Goal: Task Accomplishment & Management: Use online tool/utility

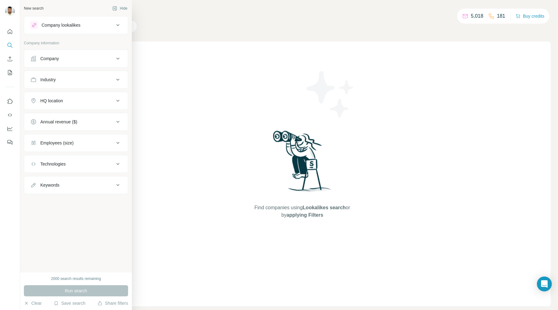
click at [89, 55] on button "Company" at bounding box center [76, 58] width 104 height 15
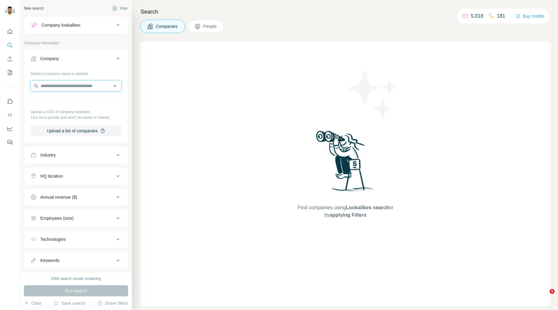
click at [77, 85] on input "text" at bounding box center [75, 85] width 91 height 11
paste input "**********"
type input "**********"
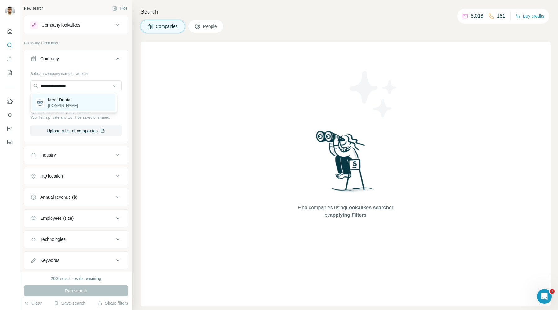
click at [89, 99] on div "Merz Dental merz-dental.de" at bounding box center [73, 102] width 83 height 17
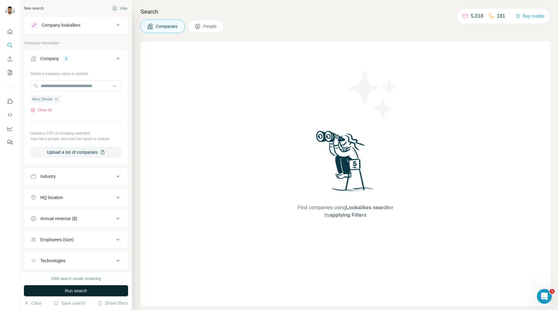
click at [112, 285] on button "Run search" at bounding box center [76, 290] width 104 height 11
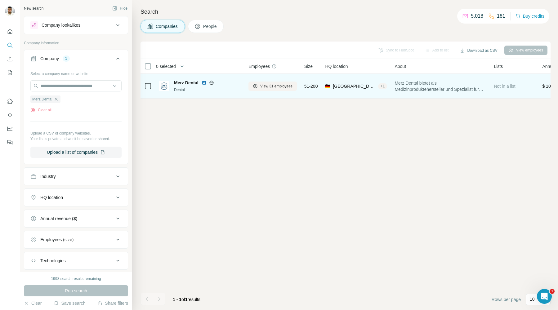
click at [223, 90] on div "Dental" at bounding box center [207, 90] width 67 height 6
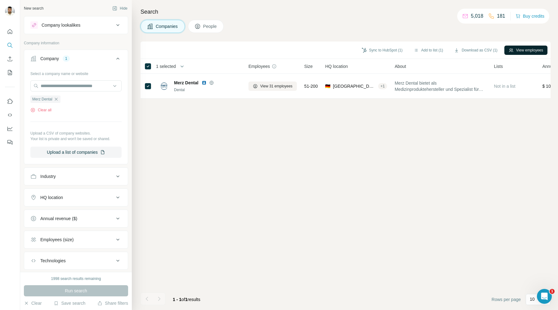
click at [510, 50] on icon "button" at bounding box center [510, 50] width 5 height 5
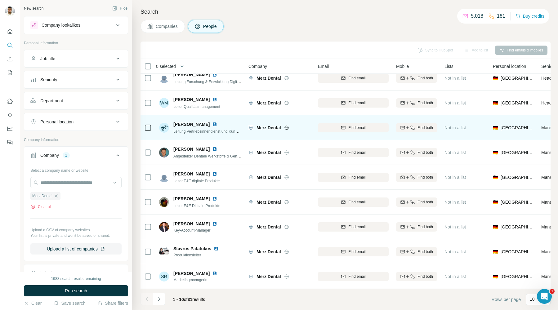
scroll to position [36, 0]
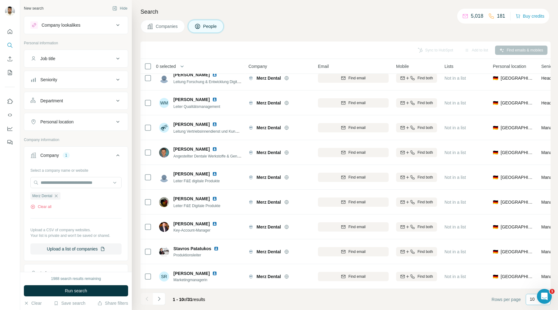
click at [528, 301] on div "10" at bounding box center [537, 299] width 25 height 11
click at [540, 253] on div "60" at bounding box center [538, 252] width 14 height 6
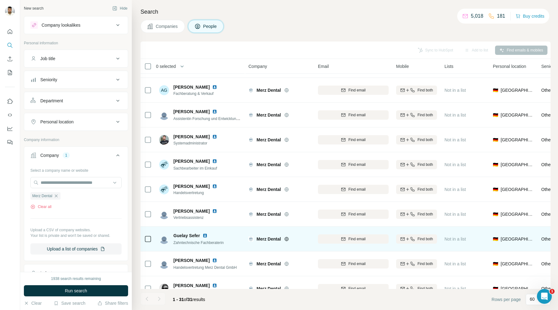
scroll to position [248, 0]
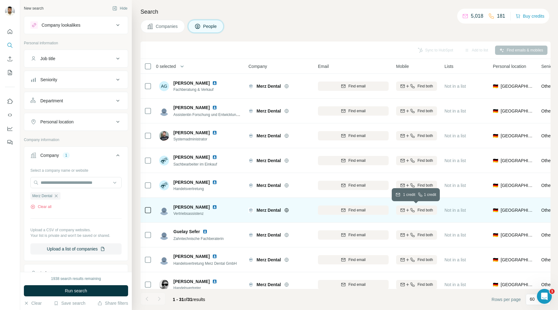
click at [419, 210] on span "Find both" at bounding box center [424, 210] width 15 height 6
click at [217, 207] on img at bounding box center [214, 207] width 5 height 5
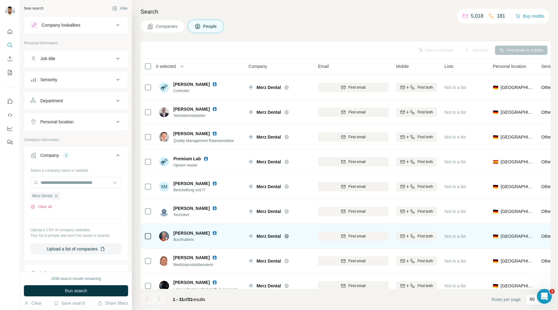
scroll to position [545, 0]
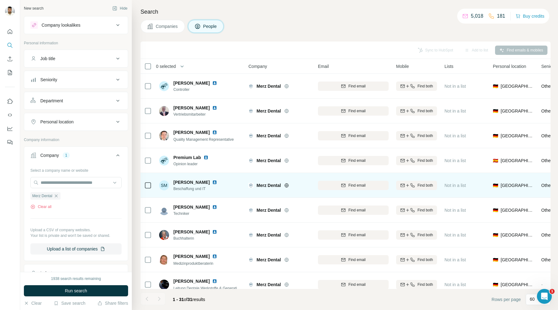
click at [212, 181] on img at bounding box center [214, 182] width 5 height 5
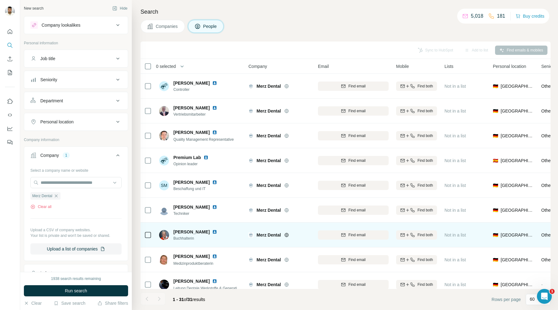
click at [212, 232] on img at bounding box center [214, 231] width 5 height 5
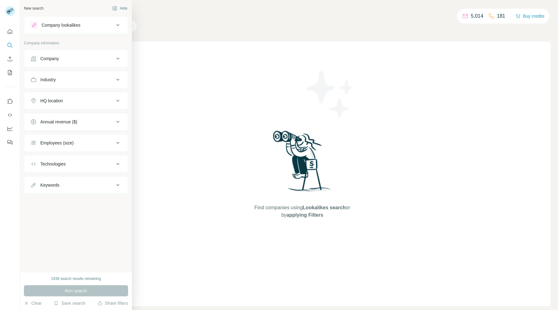
click at [36, 60] on icon at bounding box center [33, 58] width 6 height 6
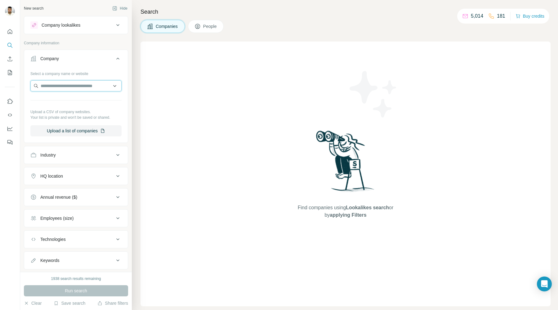
click at [61, 87] on input "text" at bounding box center [75, 85] width 91 height 11
paste input "**********"
drag, startPoint x: 96, startPoint y: 86, endPoint x: 90, endPoint y: 86, distance: 5.6
click at [90, 86] on input "**********" at bounding box center [75, 85] width 91 height 11
type input "**********"
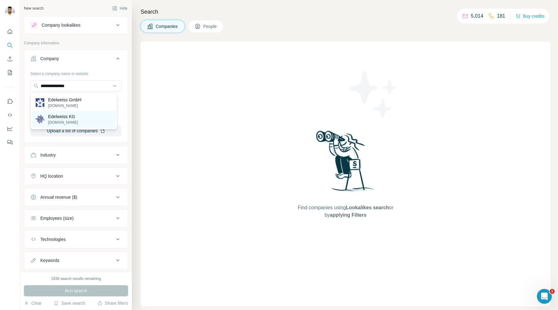
click at [102, 122] on div "Edelweiss KG edelweiss-gmbh.com" at bounding box center [73, 119] width 83 height 17
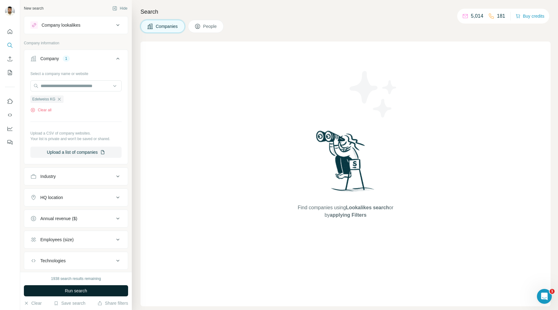
click at [90, 294] on button "Run search" at bounding box center [76, 290] width 104 height 11
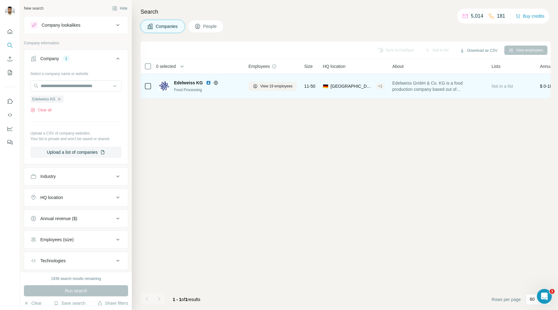
click at [233, 90] on div "Food Processing" at bounding box center [207, 90] width 67 height 6
click at [457, 86] on span "Edelweiss GmbH & Co. KG is a food production company based out of Germany." at bounding box center [438, 86] width 92 height 12
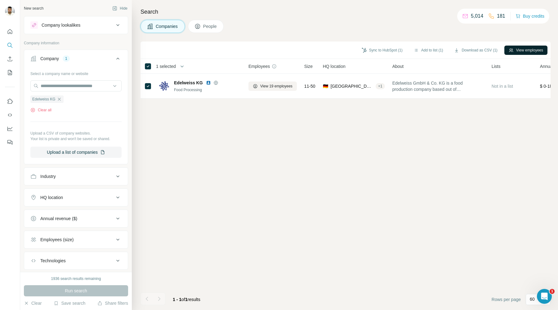
click at [521, 50] on button "View employees" at bounding box center [525, 50] width 43 height 9
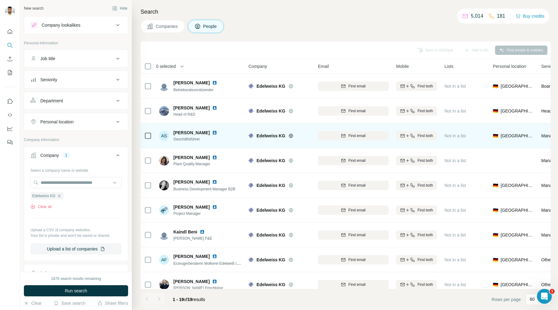
click at [214, 131] on img at bounding box center [214, 132] width 5 height 5
click at [425, 135] on span "Find both" at bounding box center [424, 136] width 15 height 6
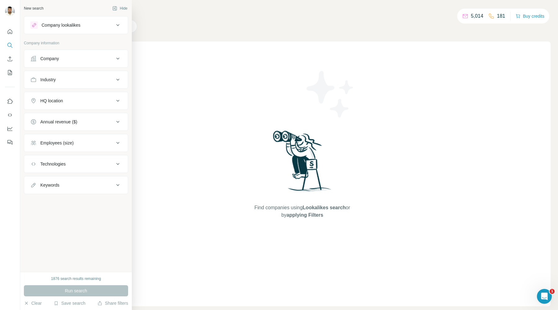
click at [66, 59] on div "Company" at bounding box center [72, 58] width 84 height 6
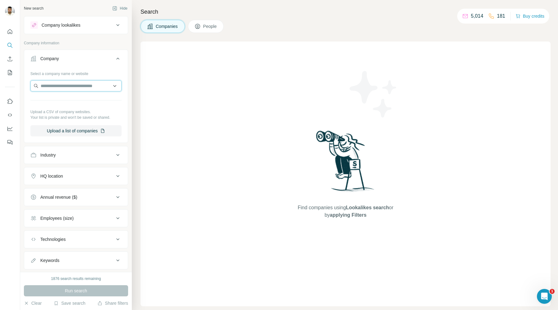
click at [69, 86] on input "text" at bounding box center [75, 85] width 91 height 11
paste input "**********"
drag, startPoint x: 105, startPoint y: 86, endPoint x: 78, endPoint y: 83, distance: 26.8
click at [78, 83] on input "**********" at bounding box center [73, 85] width 86 height 11
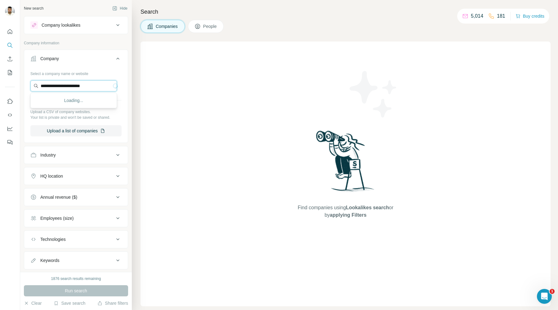
scroll to position [0, 0]
type input "**********"
click at [79, 100] on div "Dermasence [DOMAIN_NAME]" at bounding box center [73, 102] width 83 height 17
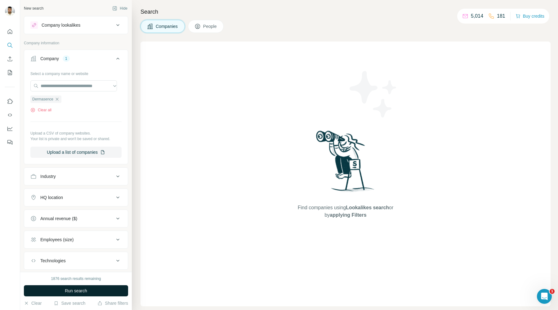
click at [92, 291] on button "Run search" at bounding box center [76, 290] width 104 height 11
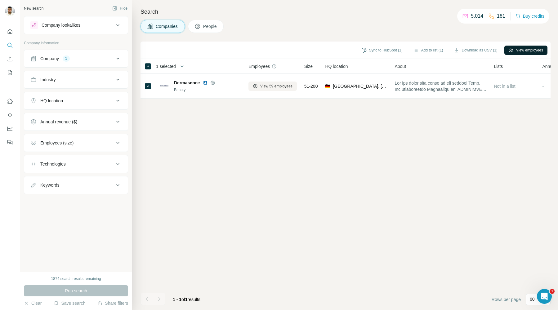
click at [528, 49] on button "View employees" at bounding box center [525, 50] width 43 height 9
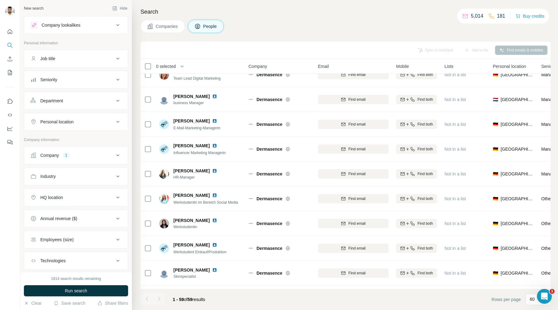
scroll to position [606, 0]
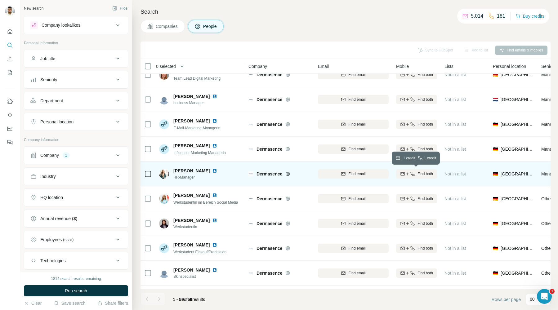
click at [424, 173] on span "Find both" at bounding box center [424, 174] width 15 height 6
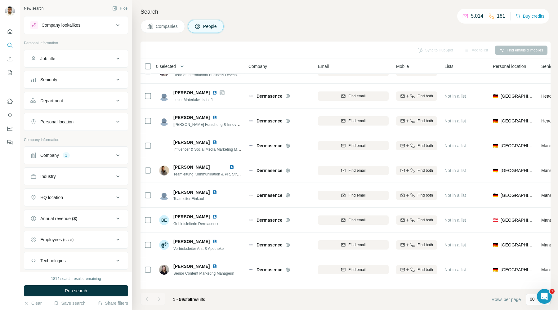
scroll to position [0, 0]
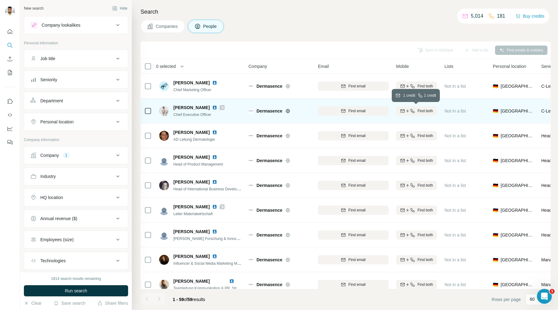
click at [427, 114] on button "Find both" at bounding box center [416, 110] width 41 height 9
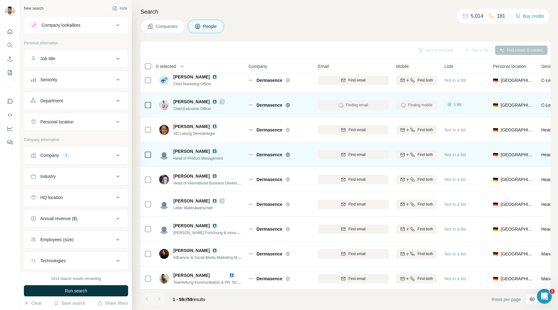
scroll to position [7, 0]
click at [421, 152] on span "Find both" at bounding box center [424, 154] width 15 height 6
click at [412, 153] on div "Finding mobile" at bounding box center [416, 153] width 41 height 17
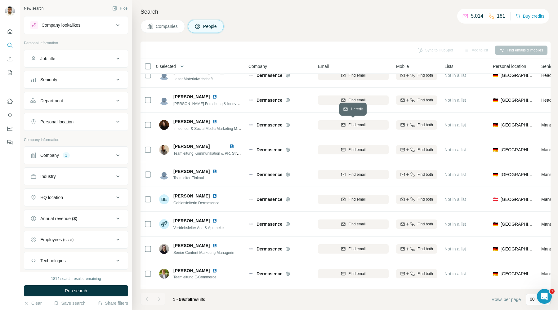
scroll to position [0, 0]
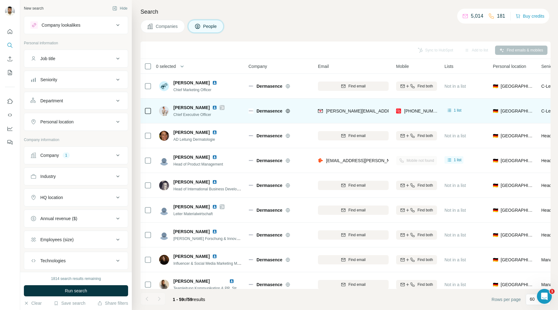
click at [214, 107] on img at bounding box center [214, 107] width 5 height 5
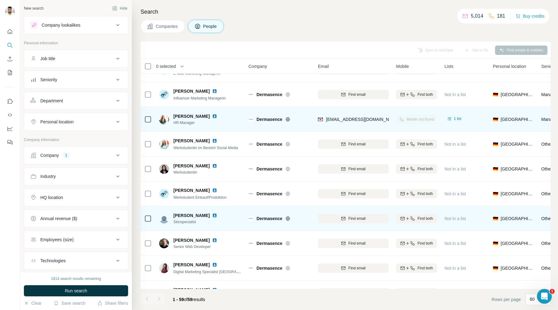
scroll to position [659, 0]
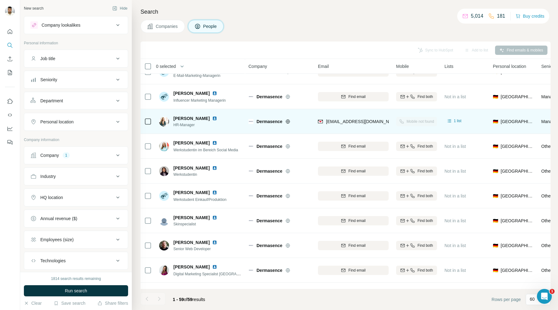
click at [217, 118] on img at bounding box center [214, 118] width 5 height 5
